Goal: Transaction & Acquisition: Purchase product/service

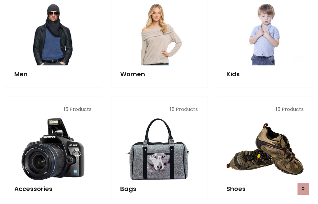
scroll to position [450, 0]
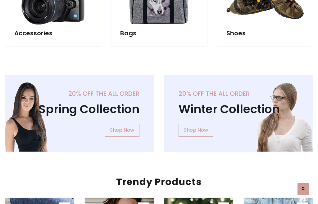
click at [159, 111] on div "20% off the all order Winter Collection Shop Now" at bounding box center [238, 118] width 159 height 87
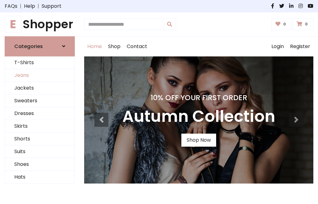
click at [40, 75] on link "Jeans" at bounding box center [40, 75] width 70 height 13
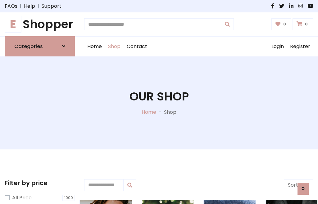
scroll to position [196, 0]
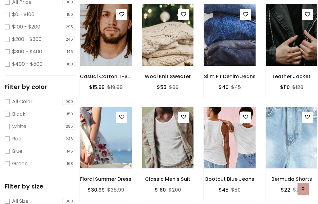
click at [106, 48] on img at bounding box center [106, 35] width 62 height 149
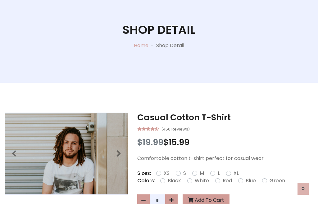
scroll to position [67, 0]
click at [226, 181] on label "Red" at bounding box center [227, 180] width 9 height 7
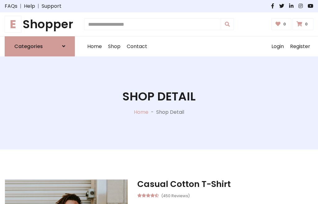
click at [159, 102] on h1 "Shop Detail" at bounding box center [158, 97] width 73 height 14
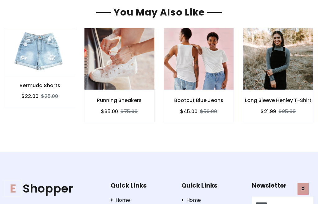
type input "******"
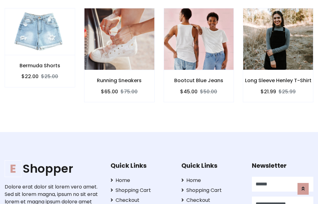
scroll to position [0, 0]
type input "**********"
